Goal: Transaction & Acquisition: Obtain resource

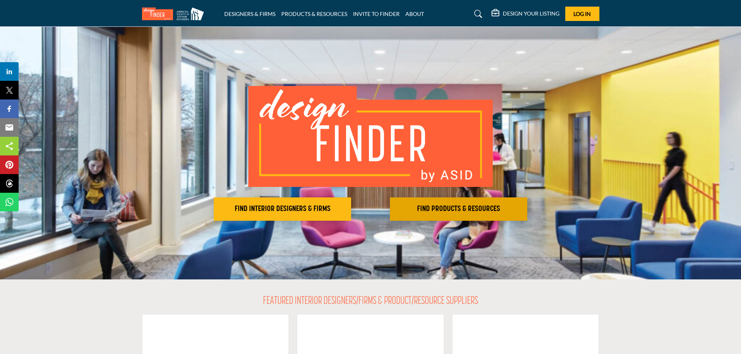
click at [496, 206] on h2 "FIND PRODUCTS & RESOURCES" at bounding box center [458, 208] width 133 height 9
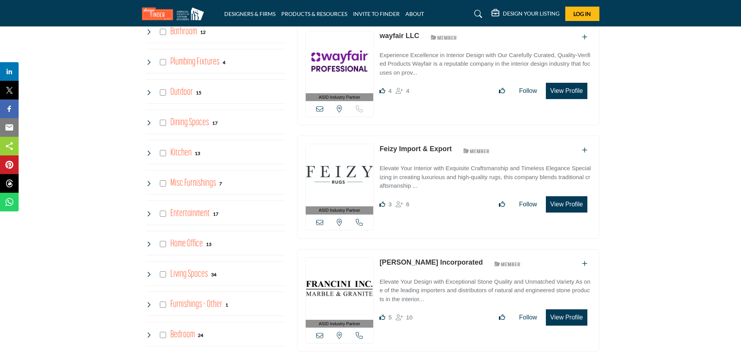
scroll to position [660, 0]
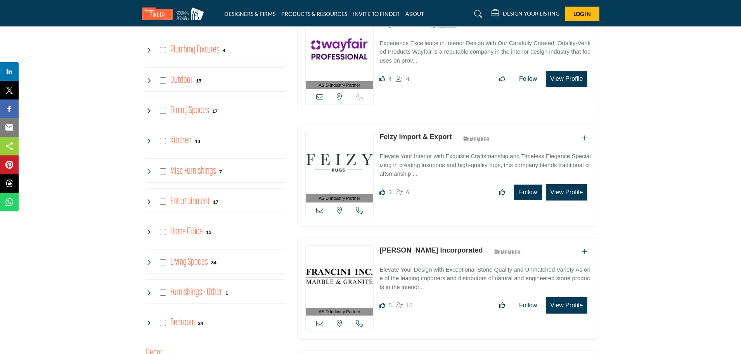
click at [536, 191] on button "Follow" at bounding box center [528, 192] width 28 height 16
